Goal: Transaction & Acquisition: Purchase product/service

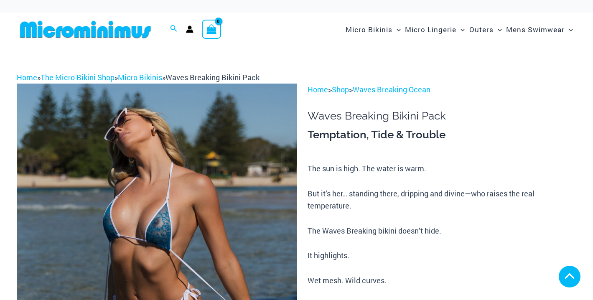
scroll to position [135, 0]
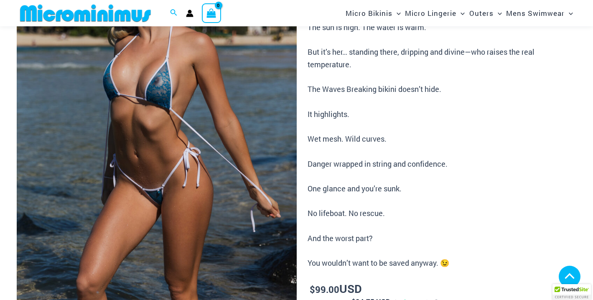
click at [155, 153] on img at bounding box center [157, 152] width 280 height 420
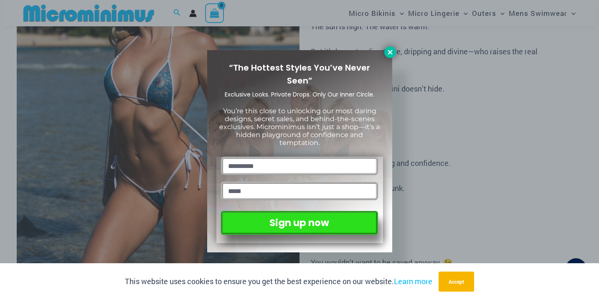
click at [392, 52] on icon at bounding box center [391, 52] width 8 height 8
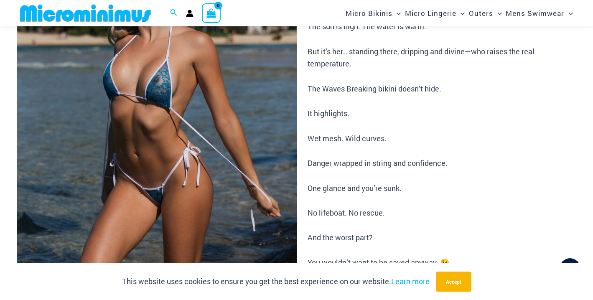
click at [149, 130] on img at bounding box center [157, 151] width 280 height 420
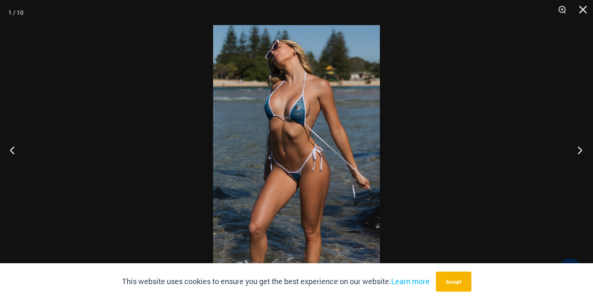
click at [581, 148] on button "Next" at bounding box center [577, 150] width 31 height 42
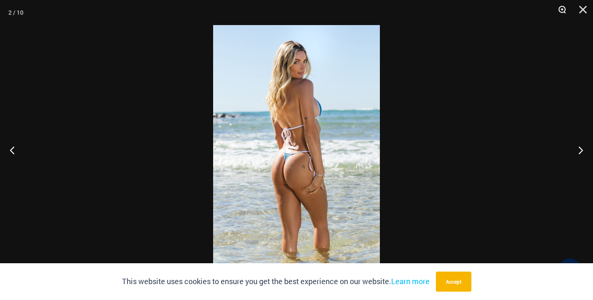
click at [563, 13] on button "Zoom" at bounding box center [559, 12] width 21 height 25
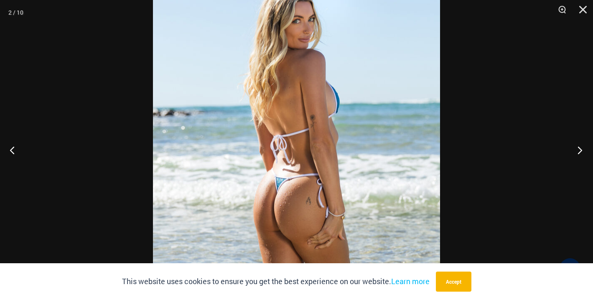
click at [580, 151] on button "Next" at bounding box center [577, 150] width 31 height 42
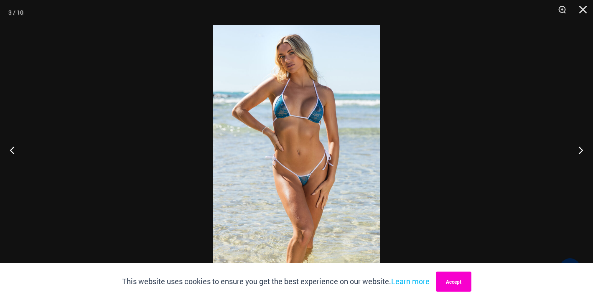
click at [448, 282] on button "Accept" at bounding box center [454, 282] width 36 height 20
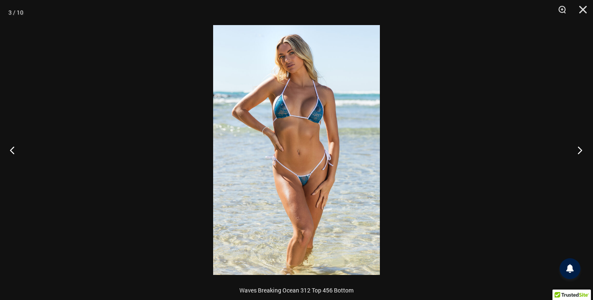
click at [582, 149] on button "Next" at bounding box center [577, 150] width 31 height 42
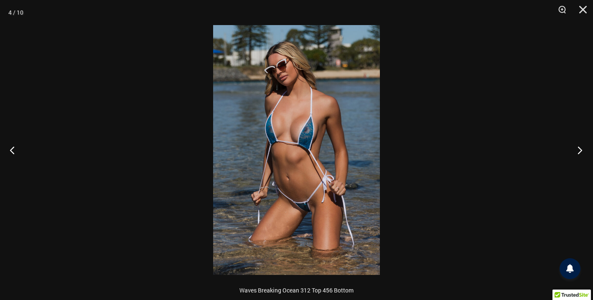
click at [582, 149] on button "Next" at bounding box center [577, 150] width 31 height 42
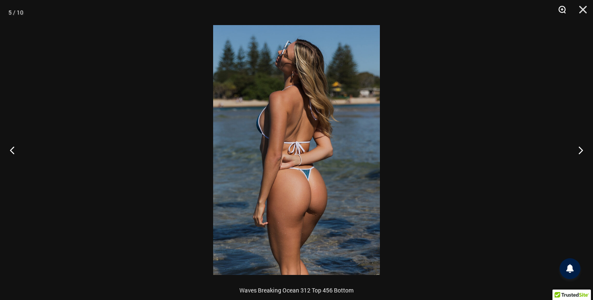
click at [561, 10] on button "Zoom" at bounding box center [559, 12] width 21 height 25
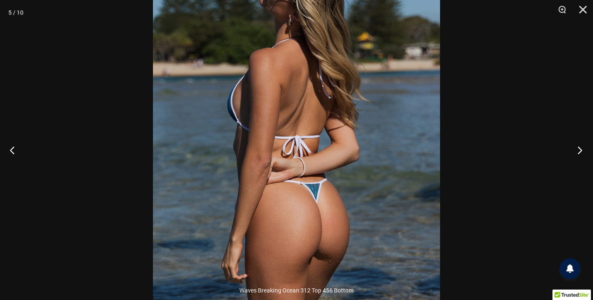
click at [583, 150] on button "Next" at bounding box center [577, 150] width 31 height 42
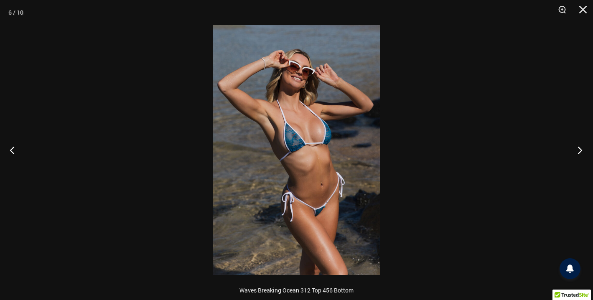
click at [583, 150] on button "Next" at bounding box center [577, 150] width 31 height 42
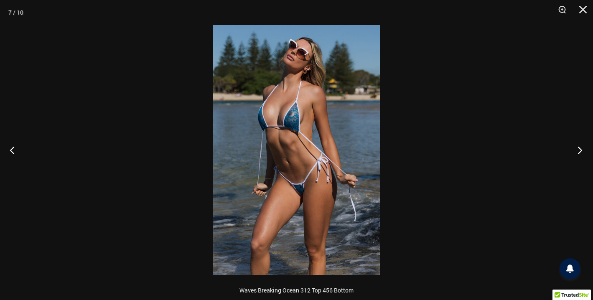
click at [583, 150] on button "Next" at bounding box center [577, 150] width 31 height 42
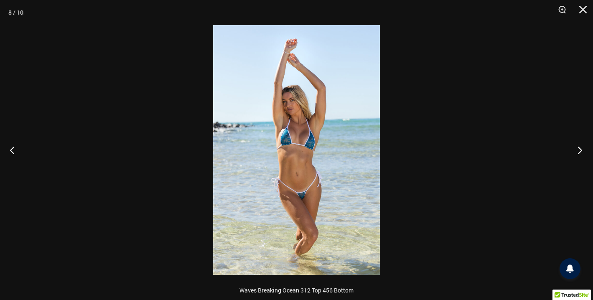
click at [583, 150] on button "Next" at bounding box center [577, 150] width 31 height 42
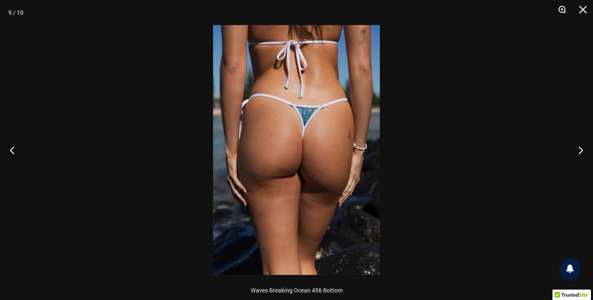
click at [566, 11] on button "Zoom" at bounding box center [559, 12] width 21 height 25
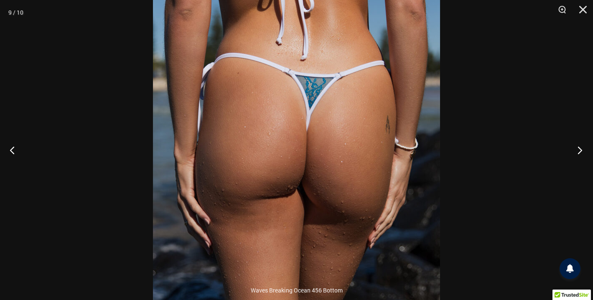
click at [581, 149] on button "Next" at bounding box center [577, 150] width 31 height 42
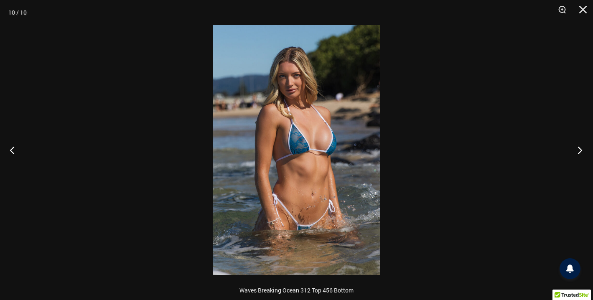
click at [581, 149] on button "Next" at bounding box center [577, 150] width 31 height 42
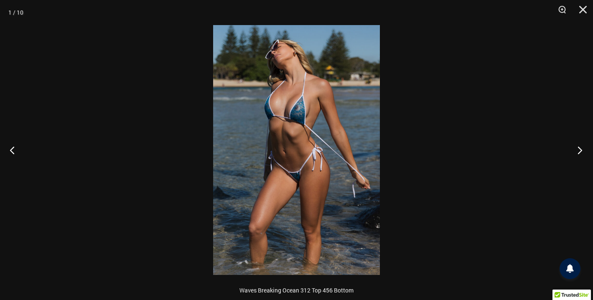
click at [581, 149] on button "Next" at bounding box center [577, 150] width 31 height 42
